Goal: Task Accomplishment & Management: Use online tool/utility

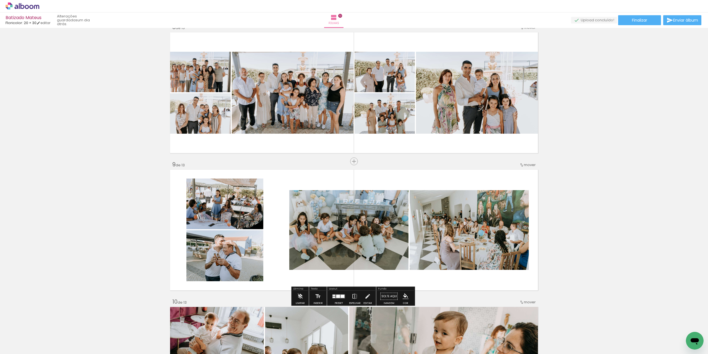
scroll to position [1001, 0]
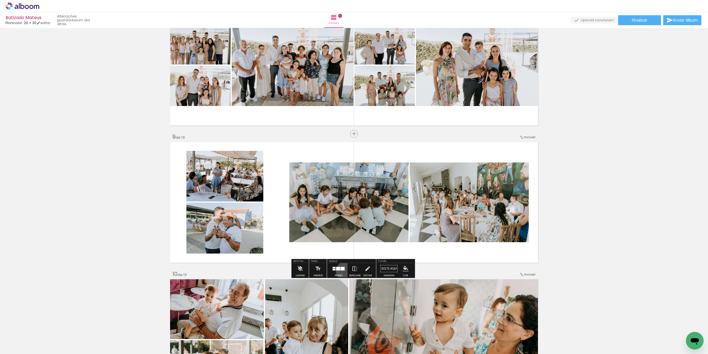
click at [343, 271] on div at bounding box center [338, 268] width 15 height 11
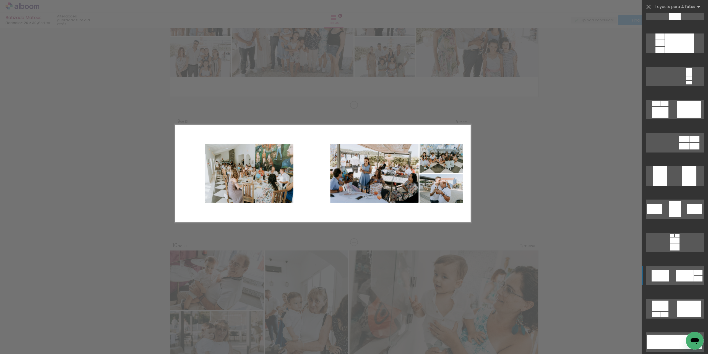
scroll to position [1864, 0]
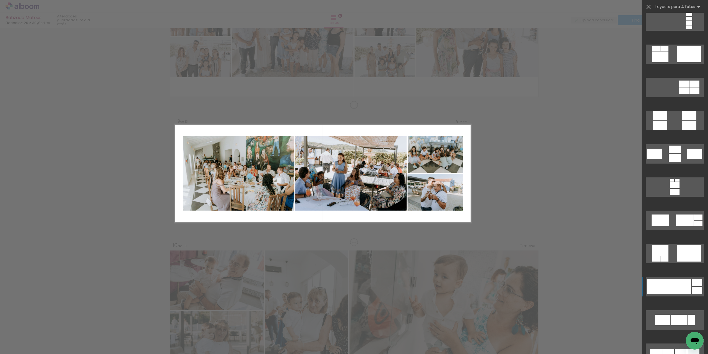
click at [687, 293] on div at bounding box center [680, 286] width 22 height 15
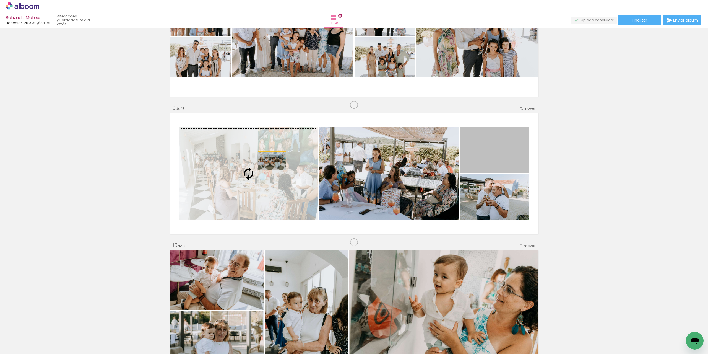
drag, startPoint x: 489, startPoint y: 160, endPoint x: 270, endPoint y: 161, distance: 219.3
click at [0, 0] on slot at bounding box center [0, 0] width 0 height 0
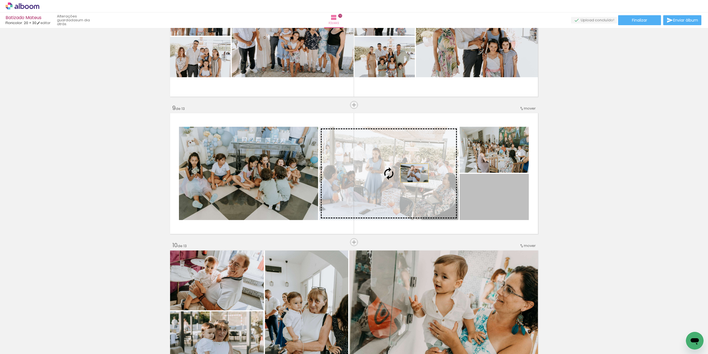
drag, startPoint x: 501, startPoint y: 202, endPoint x: 408, endPoint y: 171, distance: 98.2
click at [0, 0] on slot at bounding box center [0, 0] width 0 height 0
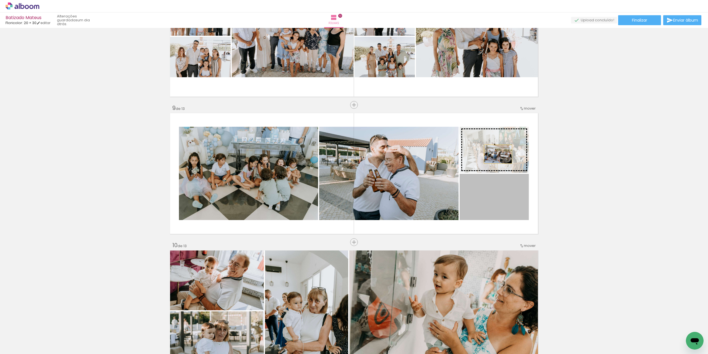
drag, startPoint x: 497, startPoint y: 194, endPoint x: 496, endPoint y: 154, distance: 39.6
click at [0, 0] on slot at bounding box center [0, 0] width 0 height 0
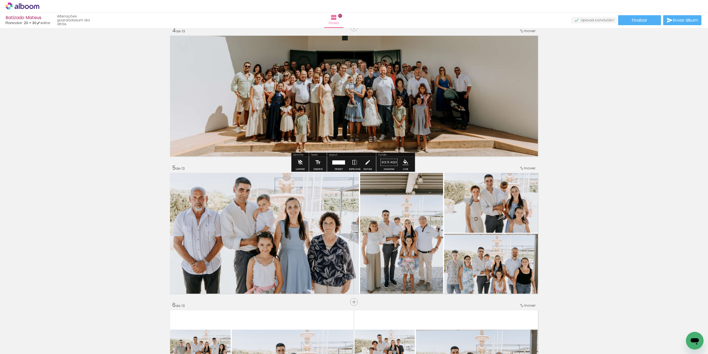
scroll to position [394, 0]
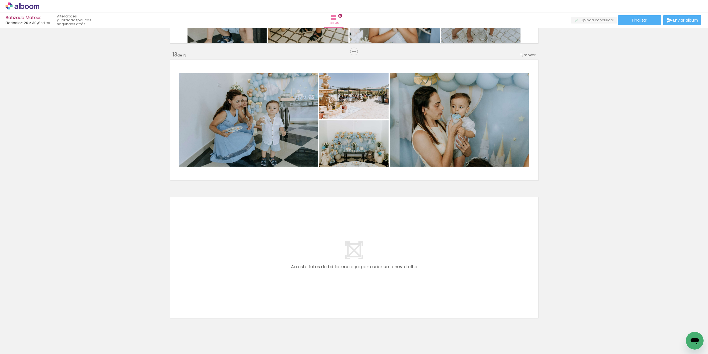
scroll to position [1651, 0]
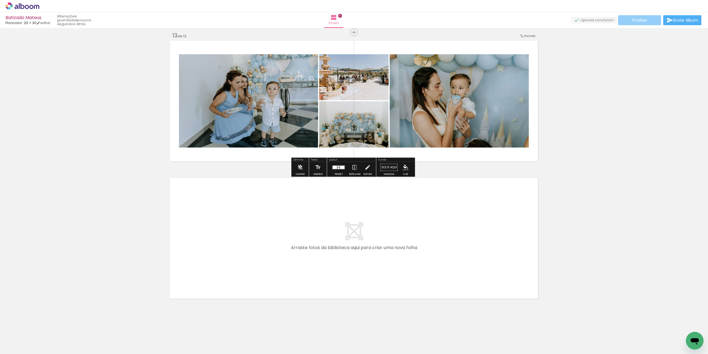
click at [632, 20] on span "Finalizar" at bounding box center [639, 20] width 15 height 4
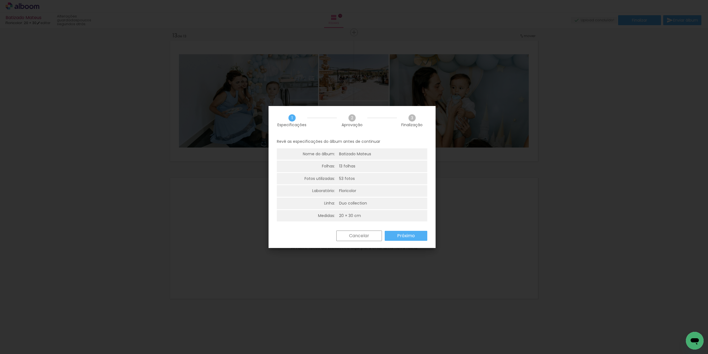
click at [411, 232] on paper-button "Próximo" at bounding box center [406, 236] width 43 height 10
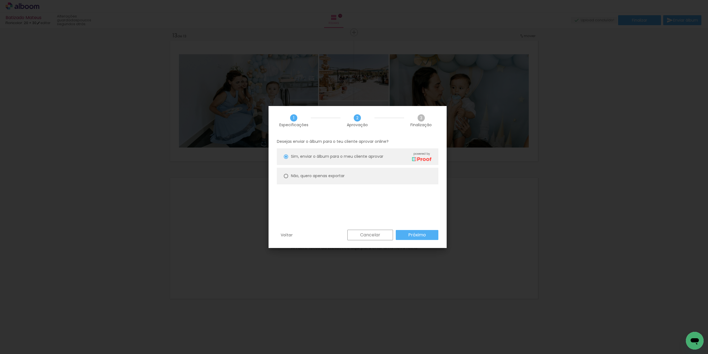
click at [0, 0] on slot "Não, quero apenas exportar" at bounding box center [0, 0] width 0 height 0
type paper-radio-button "on"
click at [0, 0] on slot "Próximo" at bounding box center [0, 0] width 0 height 0
type input "Alta, 300 DPI"
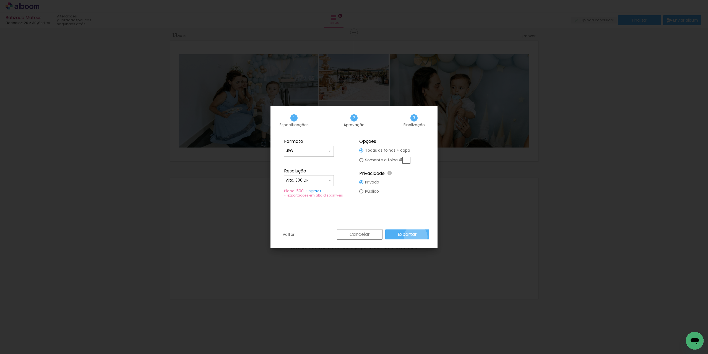
click at [0, 0] on slot "Exportar" at bounding box center [0, 0] width 0 height 0
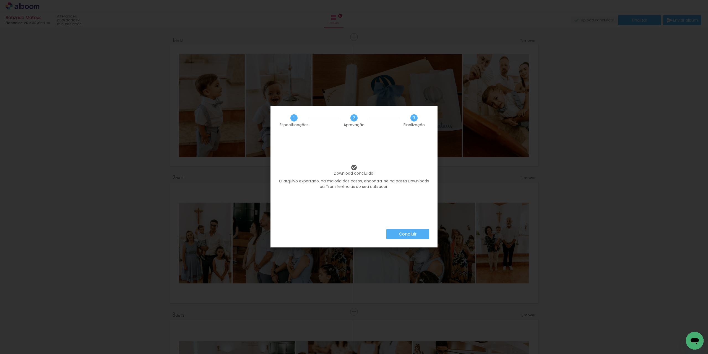
scroll to position [1651, 0]
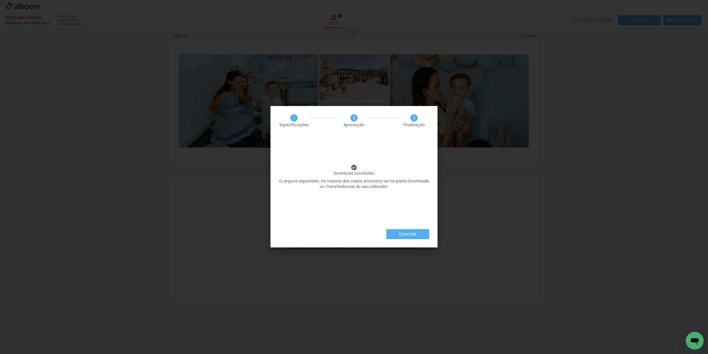
click at [0, 0] on slot "Concluir" at bounding box center [0, 0] width 0 height 0
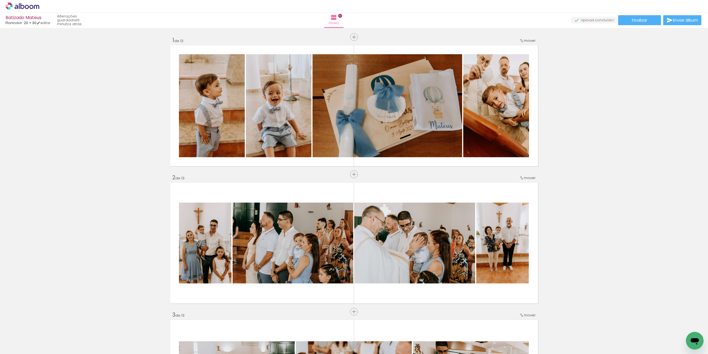
scroll to position [28, 0]
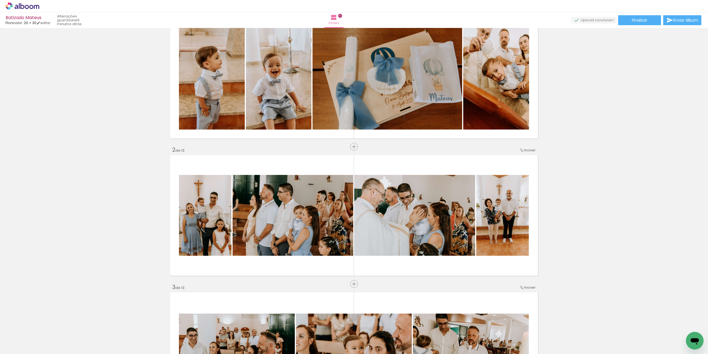
click at [25, 9] on icon at bounding box center [23, 5] width 34 height 7
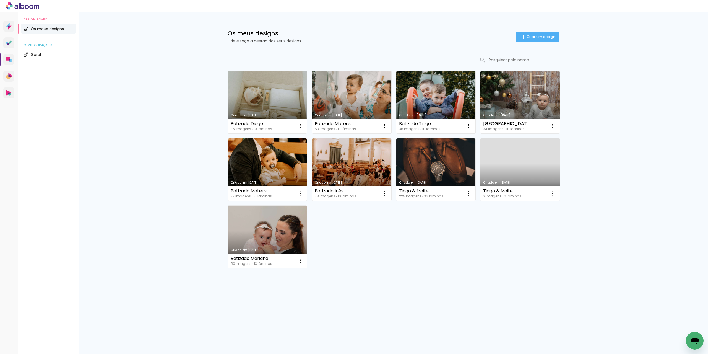
click at [265, 235] on link "Criado em [DATE]" at bounding box center [267, 236] width 79 height 62
click at [290, 99] on link "Criado em [DATE]" at bounding box center [267, 102] width 79 height 62
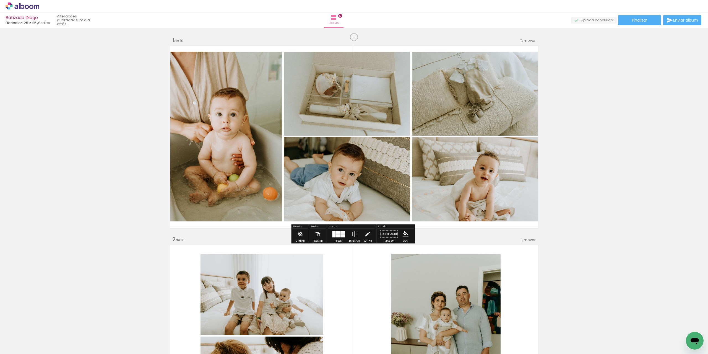
scroll to position [0, 454]
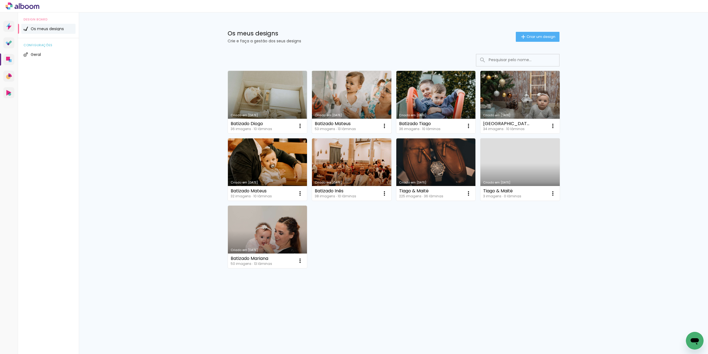
click at [344, 84] on link "Criado em [DATE]" at bounding box center [351, 102] width 79 height 62
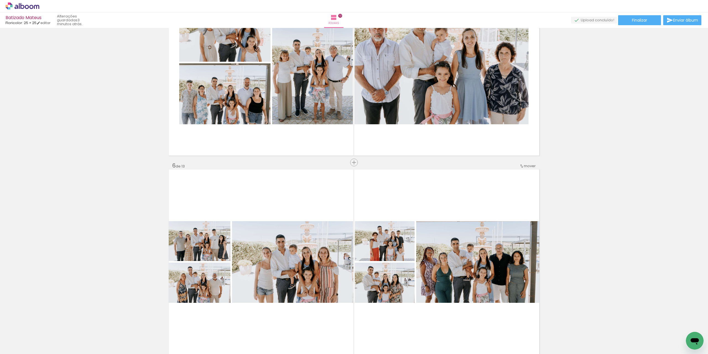
scroll to position [926, 0]
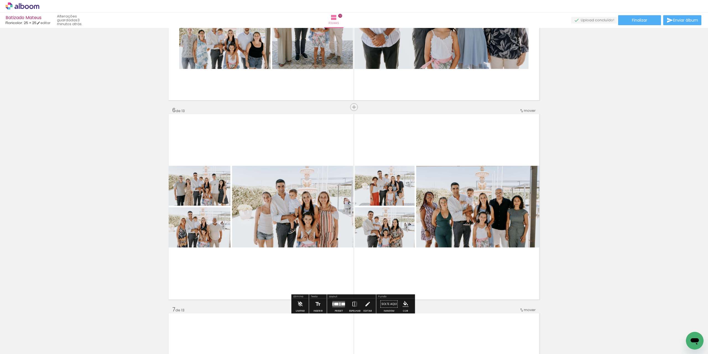
click at [343, 302] on quentale-layouter at bounding box center [338, 304] width 13 height 6
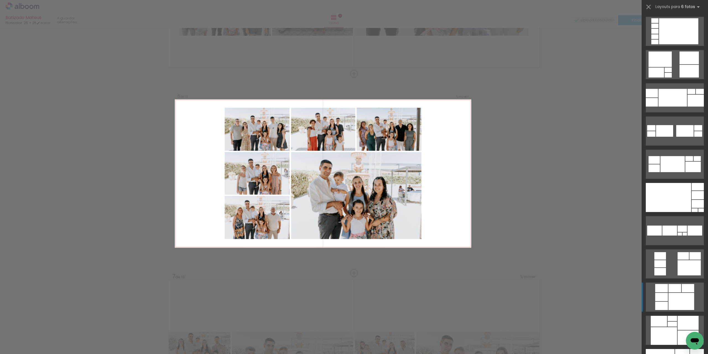
scroll to position [194, 0]
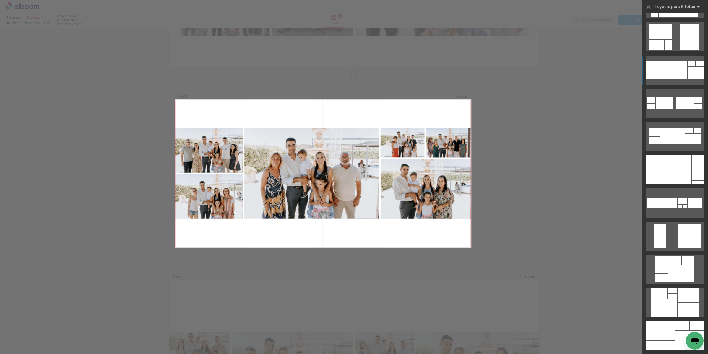
click at [673, 68] on div at bounding box center [672, 70] width 28 height 18
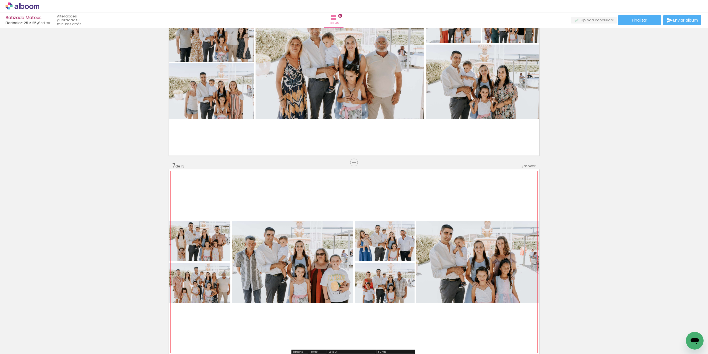
scroll to position [1125, 0]
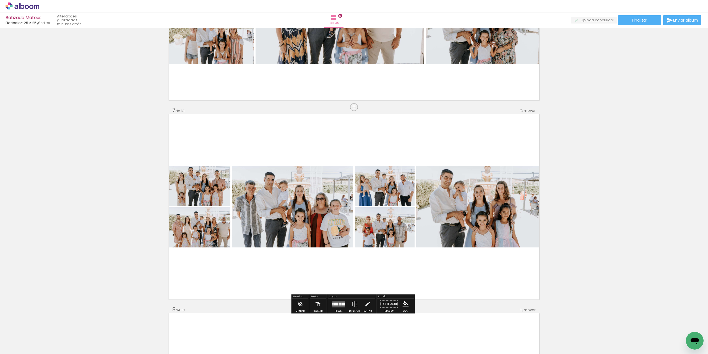
click at [339, 303] on div at bounding box center [340, 302] width 2 height 1
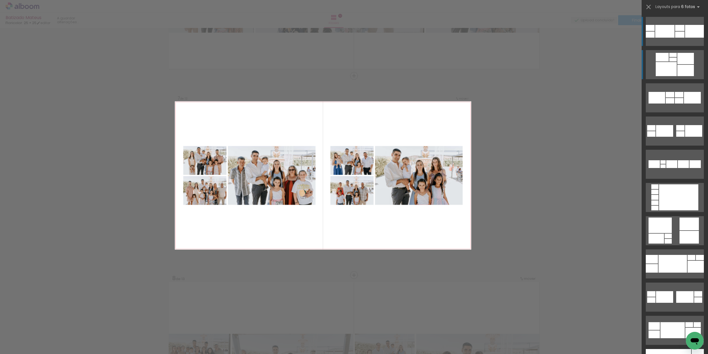
scroll to position [1158, 0]
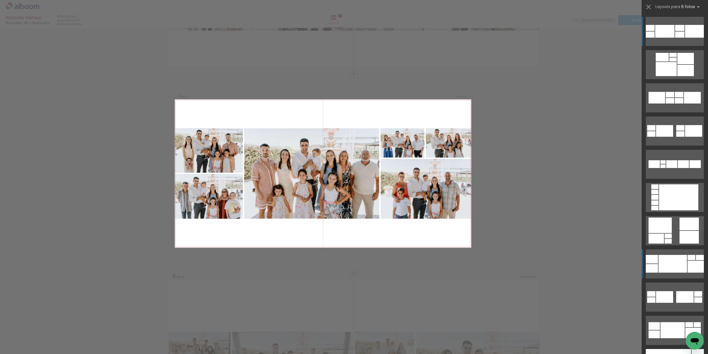
click at [675, 256] on div at bounding box center [672, 264] width 28 height 18
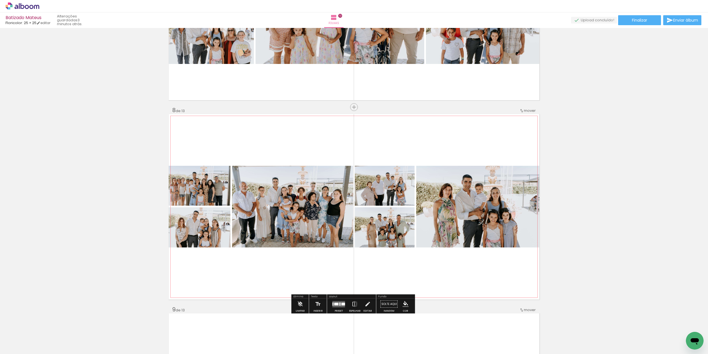
scroll to position [1351, 0]
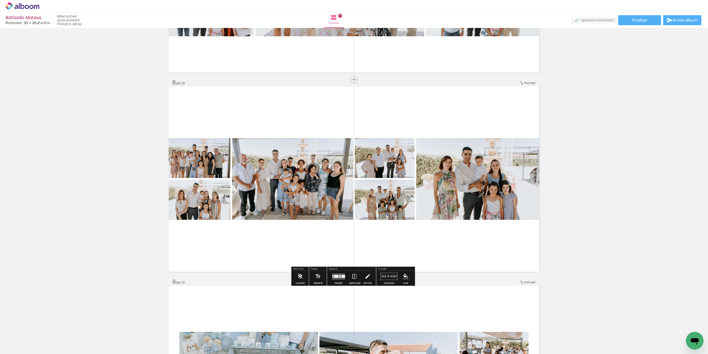
click at [340, 278] on quentale-layouter at bounding box center [338, 276] width 13 height 6
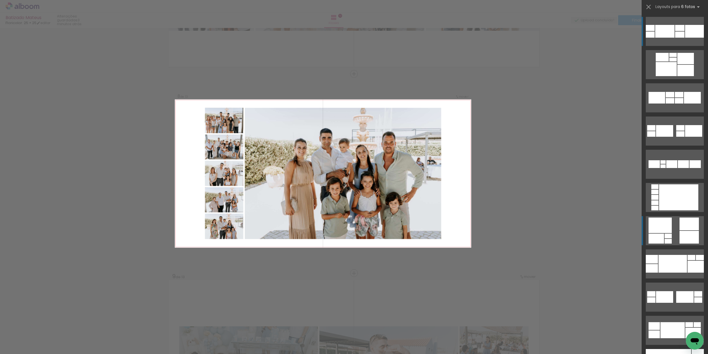
scroll to position [55, 0]
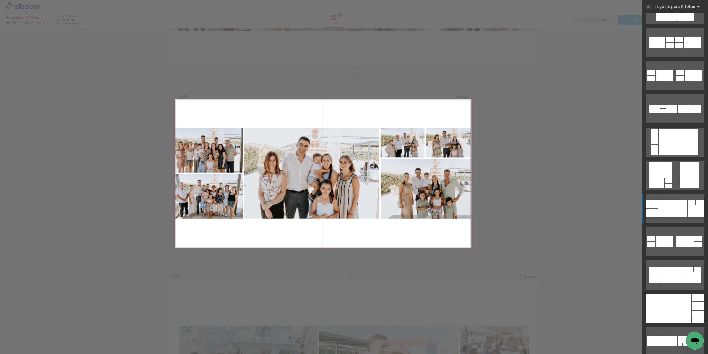
click at [666, 202] on div at bounding box center [672, 208] width 28 height 18
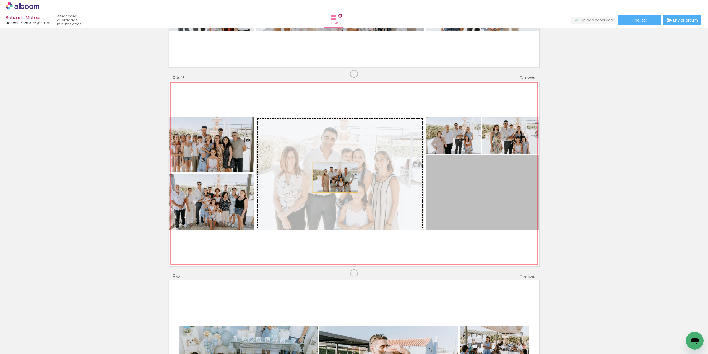
drag, startPoint x: 501, startPoint y: 193, endPoint x: 333, endPoint y: 177, distance: 169.1
click at [0, 0] on slot at bounding box center [0, 0] width 0 height 0
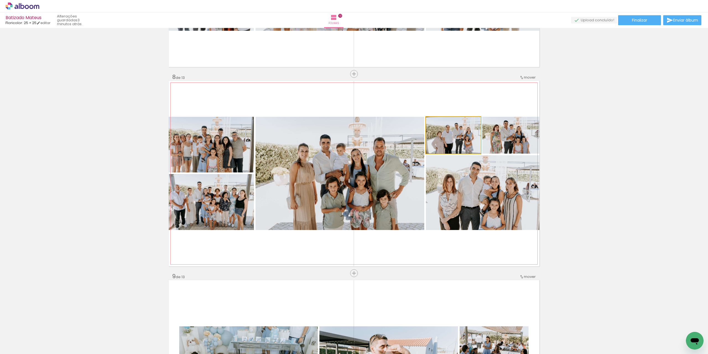
drag, startPoint x: 447, startPoint y: 143, endPoint x: 453, endPoint y: 135, distance: 10.5
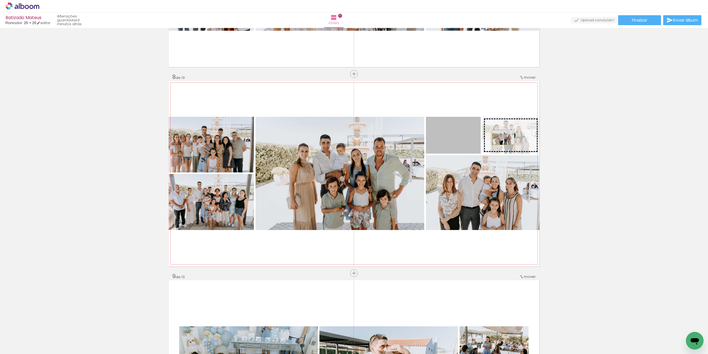
drag, startPoint x: 449, startPoint y: 137, endPoint x: 501, endPoint y: 137, distance: 52.5
click at [0, 0] on slot at bounding box center [0, 0] width 0 height 0
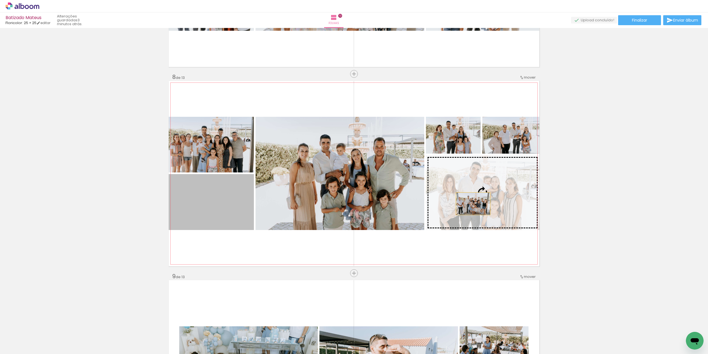
drag, startPoint x: 194, startPoint y: 205, endPoint x: 471, endPoint y: 204, distance: 277.4
click at [0, 0] on slot at bounding box center [0, 0] width 0 height 0
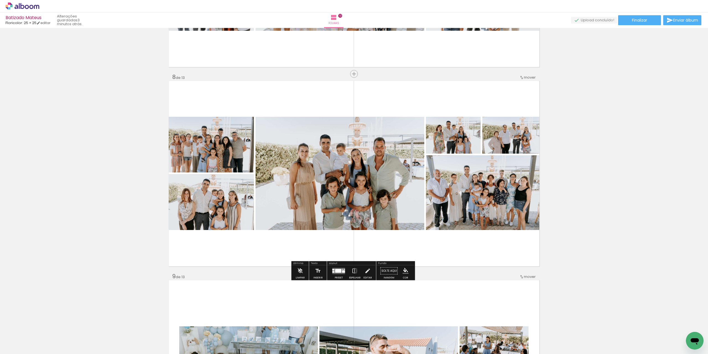
click at [591, 199] on div "Inserir folha 1 de 13 Inserir folha 2 de 13 Inserir folha 3 de 13 Inserir folha…" at bounding box center [354, 67] width 708 height 2788
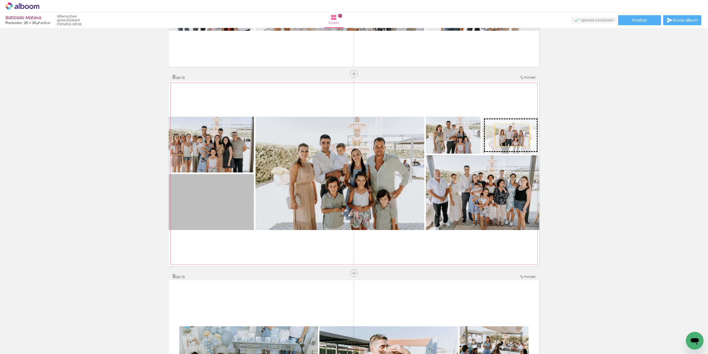
drag, startPoint x: 217, startPoint y: 215, endPoint x: 510, endPoint y: 135, distance: 303.7
click at [0, 0] on slot at bounding box center [0, 0] width 0 height 0
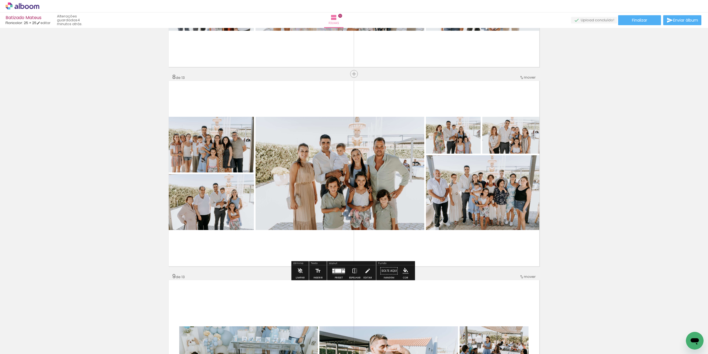
click at [641, 144] on div "Inserir folha 1 de 13 Inserir folha 2 de 13 Inserir folha 3 de 13 Inserir folha…" at bounding box center [354, 67] width 708 height 2788
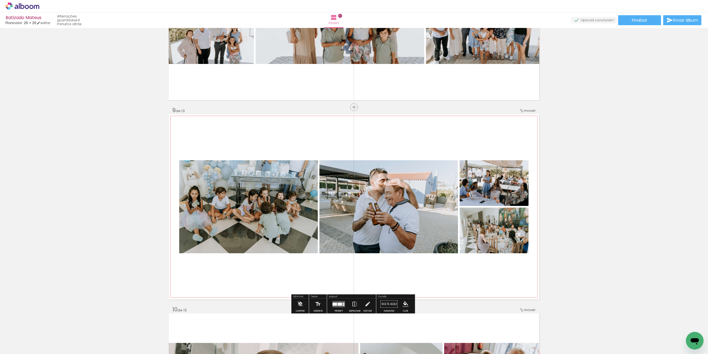
scroll to position [1551, 0]
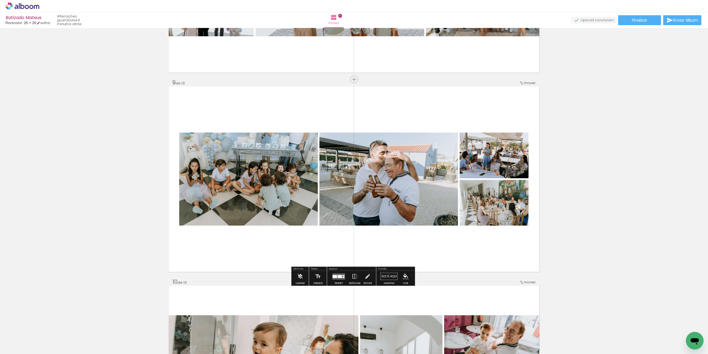
click at [332, 278] on quentale-layouter at bounding box center [338, 276] width 13 height 6
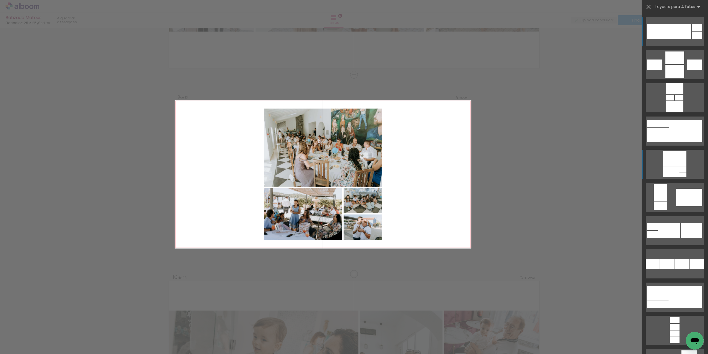
scroll to position [1556, 0]
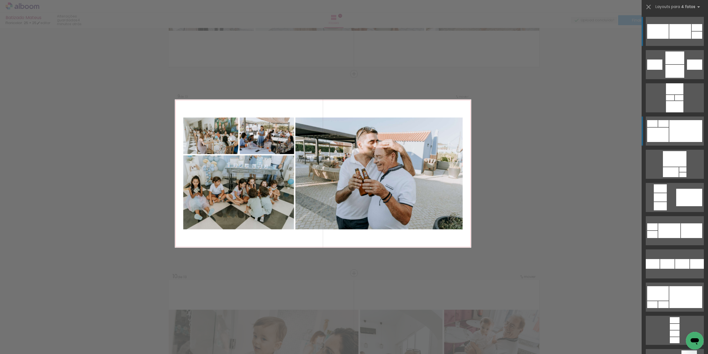
click at [669, 136] on div at bounding box center [685, 131] width 33 height 22
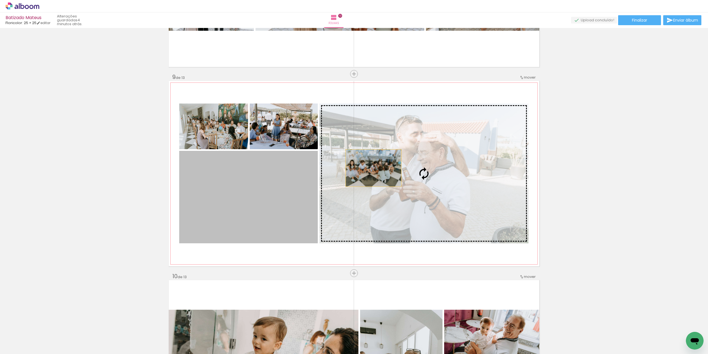
drag, startPoint x: 275, startPoint y: 169, endPoint x: 416, endPoint y: 167, distance: 140.8
click at [0, 0] on slot at bounding box center [0, 0] width 0 height 0
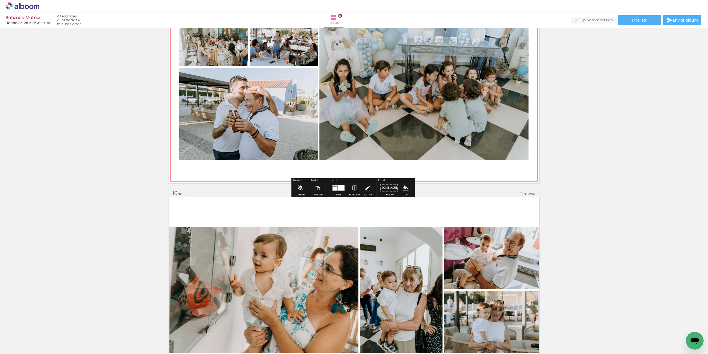
scroll to position [1722, 0]
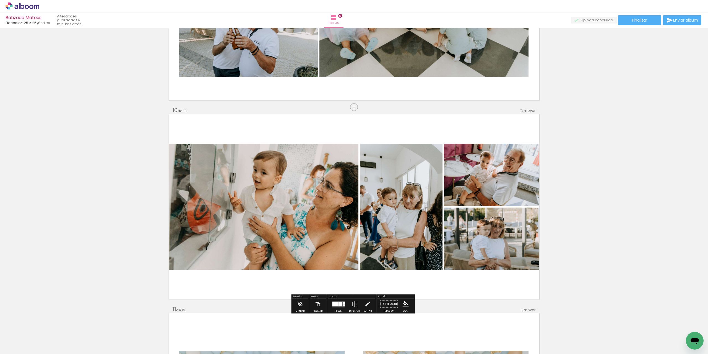
click at [343, 303] on div at bounding box center [338, 303] width 15 height 11
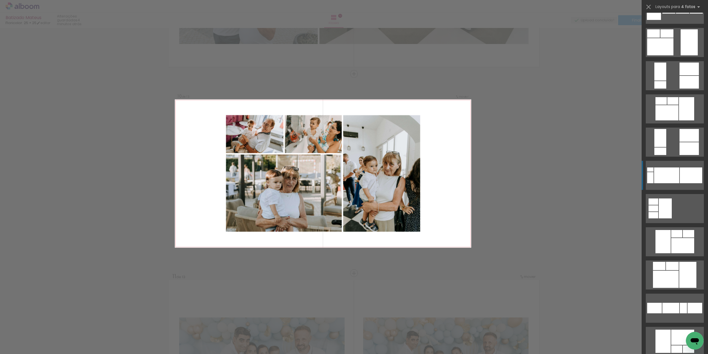
scroll to position [603, 0]
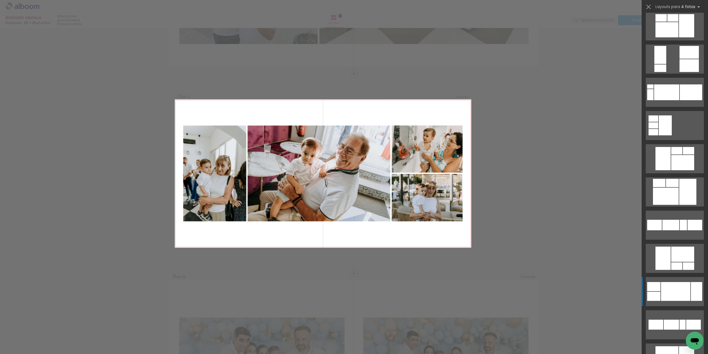
click at [674, 297] on div at bounding box center [675, 291] width 29 height 19
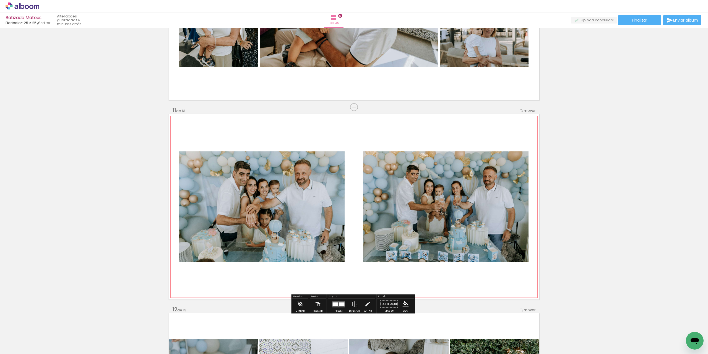
scroll to position [1949, 0]
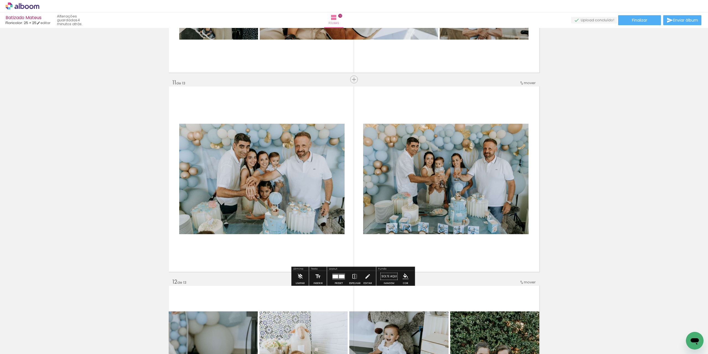
click at [339, 277] on div at bounding box center [342, 276] width 6 height 4
click at [0, 0] on div "Confirmar Cancelar" at bounding box center [0, 0] width 0 height 0
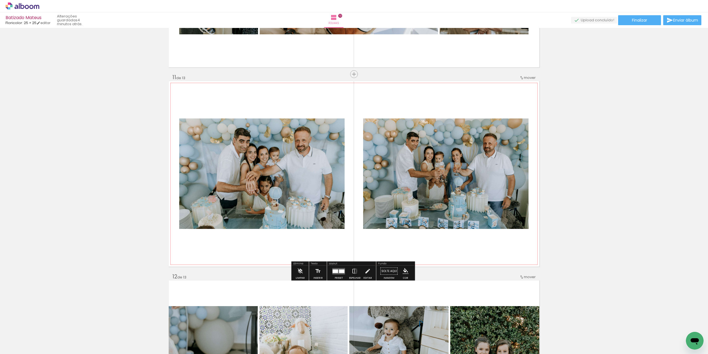
scroll to position [1954, 0]
click at [332, 273] on quentale-layouter at bounding box center [338, 270] width 13 height 6
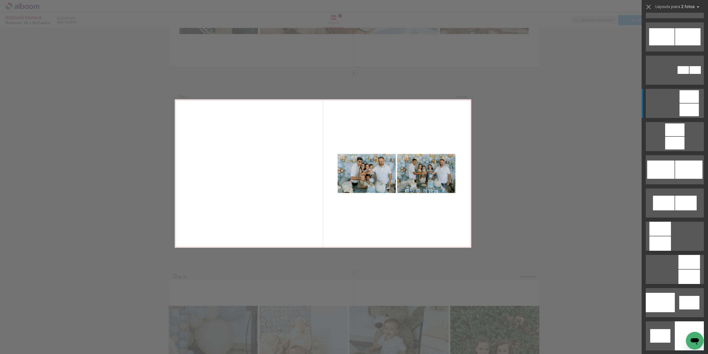
scroll to position [398, 0]
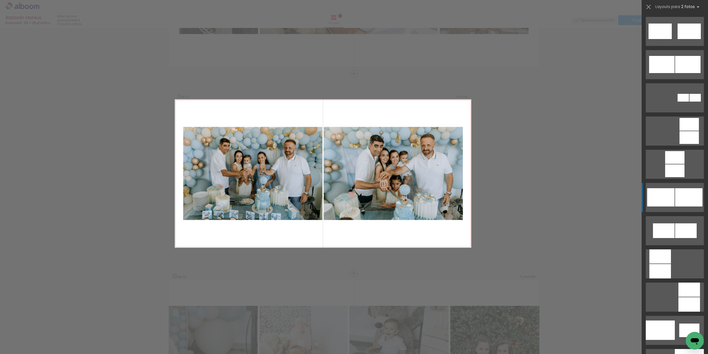
click at [670, 197] on div at bounding box center [660, 197] width 27 height 18
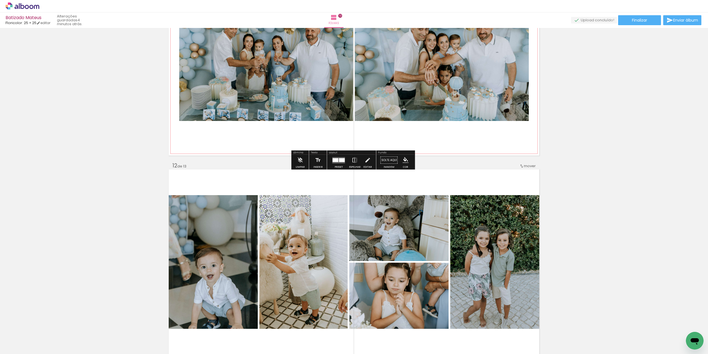
scroll to position [2148, 0]
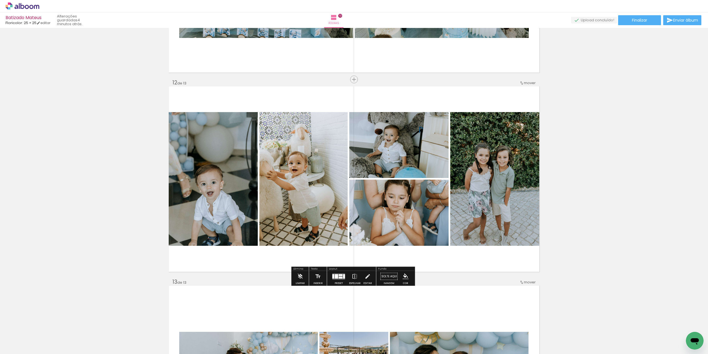
click at [339, 277] on div at bounding box center [341, 277] width 4 height 2
click at [0, 0] on div "Confirmar Cancelar" at bounding box center [0, 0] width 0 height 0
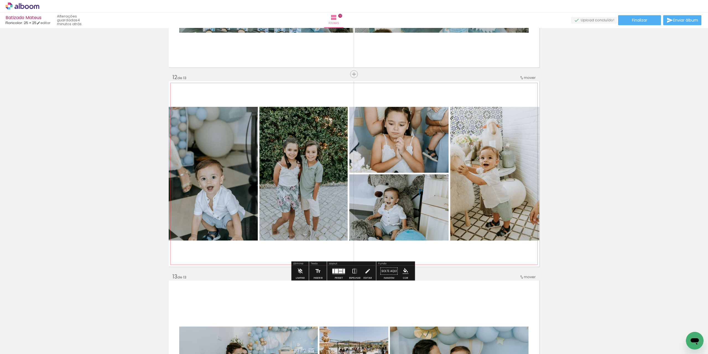
scroll to position [2153, 0]
click at [337, 270] on quentale-layouter at bounding box center [338, 270] width 13 height 6
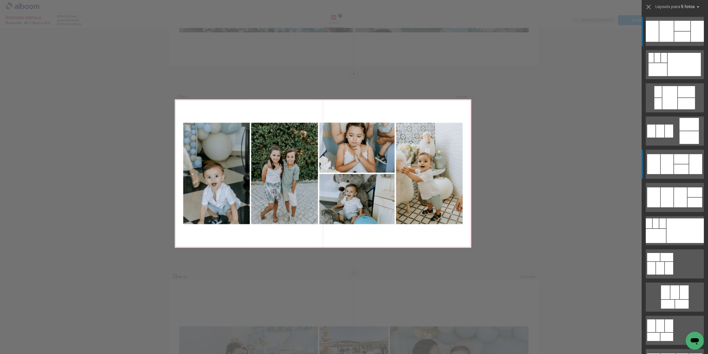
click at [674, 172] on div at bounding box center [681, 169] width 15 height 10
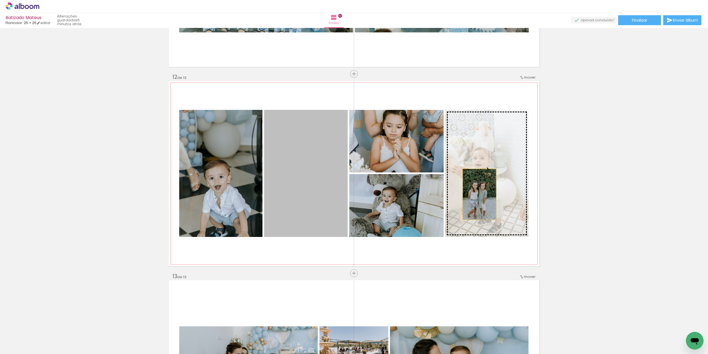
drag, startPoint x: 314, startPoint y: 200, endPoint x: 477, endPoint y: 194, distance: 163.0
click at [0, 0] on slot at bounding box center [0, 0] width 0 height 0
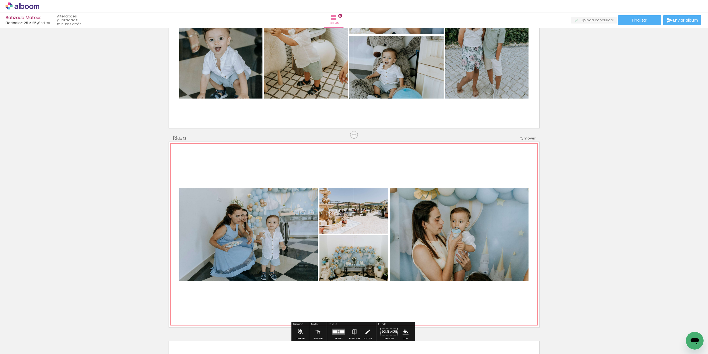
scroll to position [2319, 0]
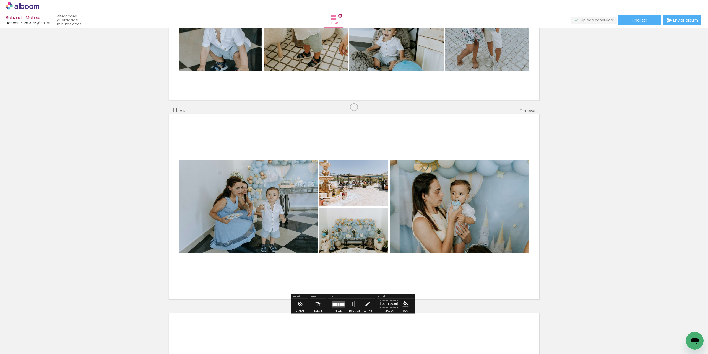
click at [335, 303] on quentale-layouter at bounding box center [338, 304] width 13 height 6
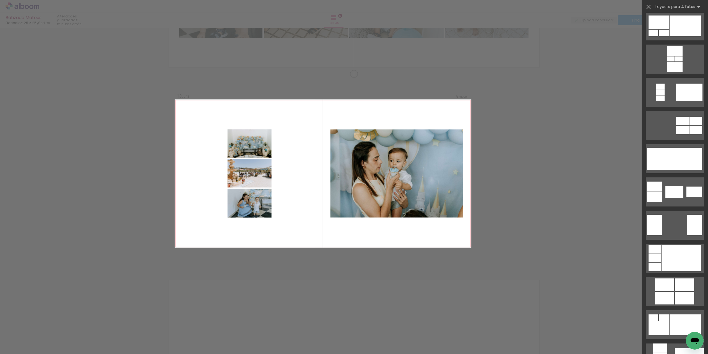
scroll to position [0, 0]
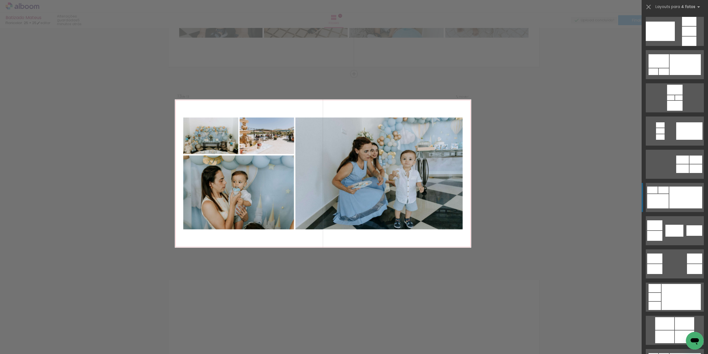
click at [682, 200] on div at bounding box center [685, 197] width 33 height 22
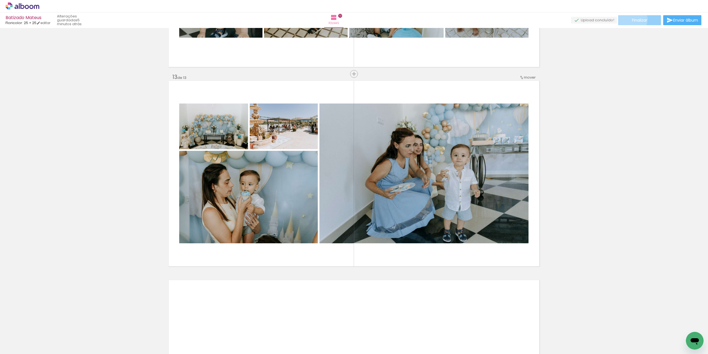
click at [632, 19] on span "Finalizar" at bounding box center [639, 20] width 15 height 4
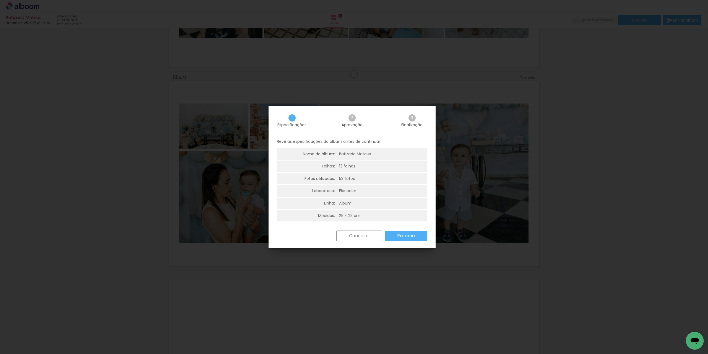
click at [0, 0] on slot "Próximo" at bounding box center [0, 0] width 0 height 0
click at [0, 0] on paper-button "Próximo" at bounding box center [0, 0] width 0 height 0
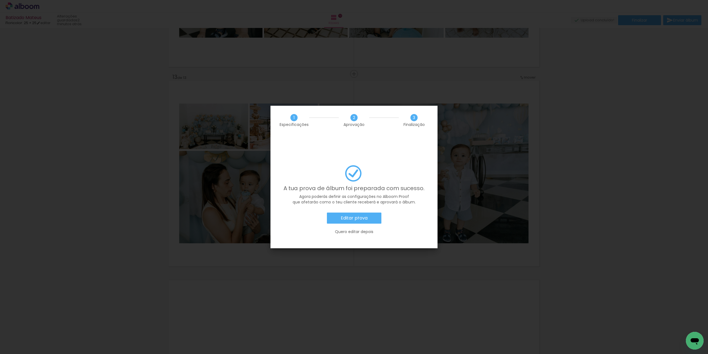
click at [0, 0] on slot "Editar prova" at bounding box center [0, 0] width 0 height 0
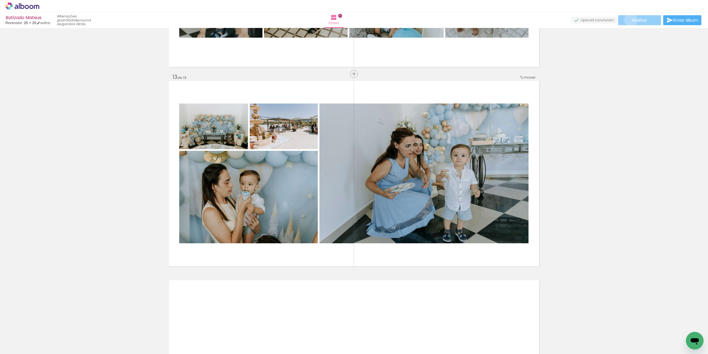
click at [630, 20] on paper-button "Finalizar" at bounding box center [639, 20] width 43 height 10
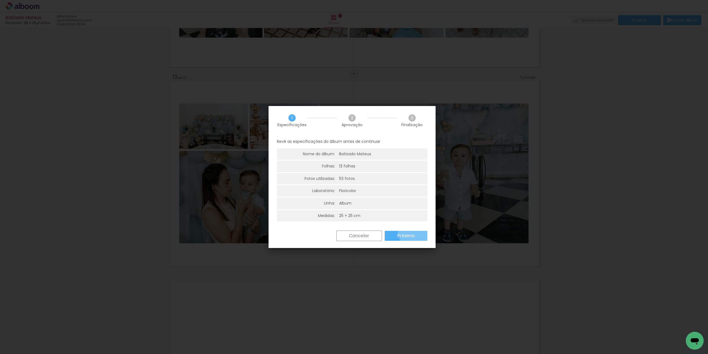
click at [414, 231] on paper-button "Próximo" at bounding box center [406, 236] width 43 height 10
click at [0, 0] on slot "Próximo" at bounding box center [0, 0] width 0 height 0
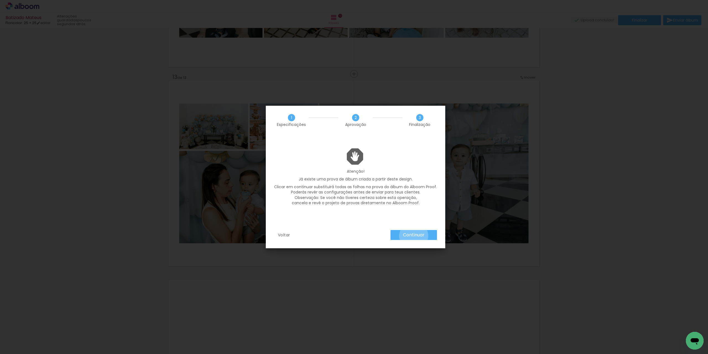
click at [0, 0] on slot "Continuar" at bounding box center [0, 0] width 0 height 0
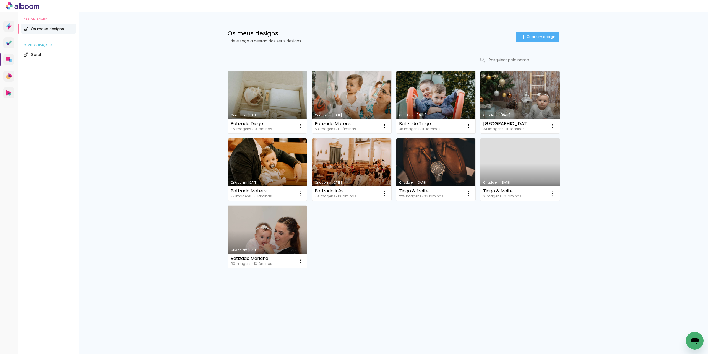
click at [37, 7] on icon at bounding box center [36, 7] width 5 height 4
